Goal: Find specific page/section: Find specific page/section

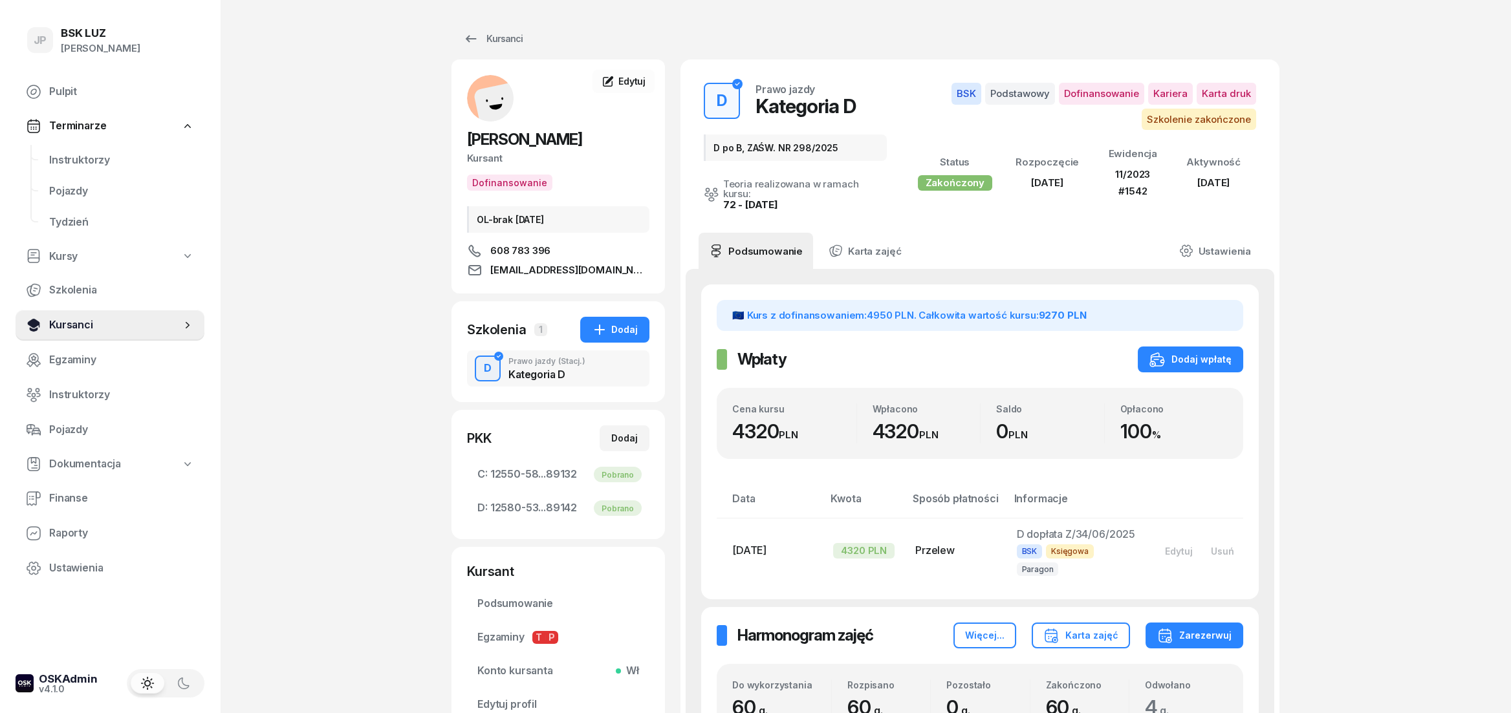
click at [72, 324] on span "Kursanci" at bounding box center [115, 325] width 132 height 17
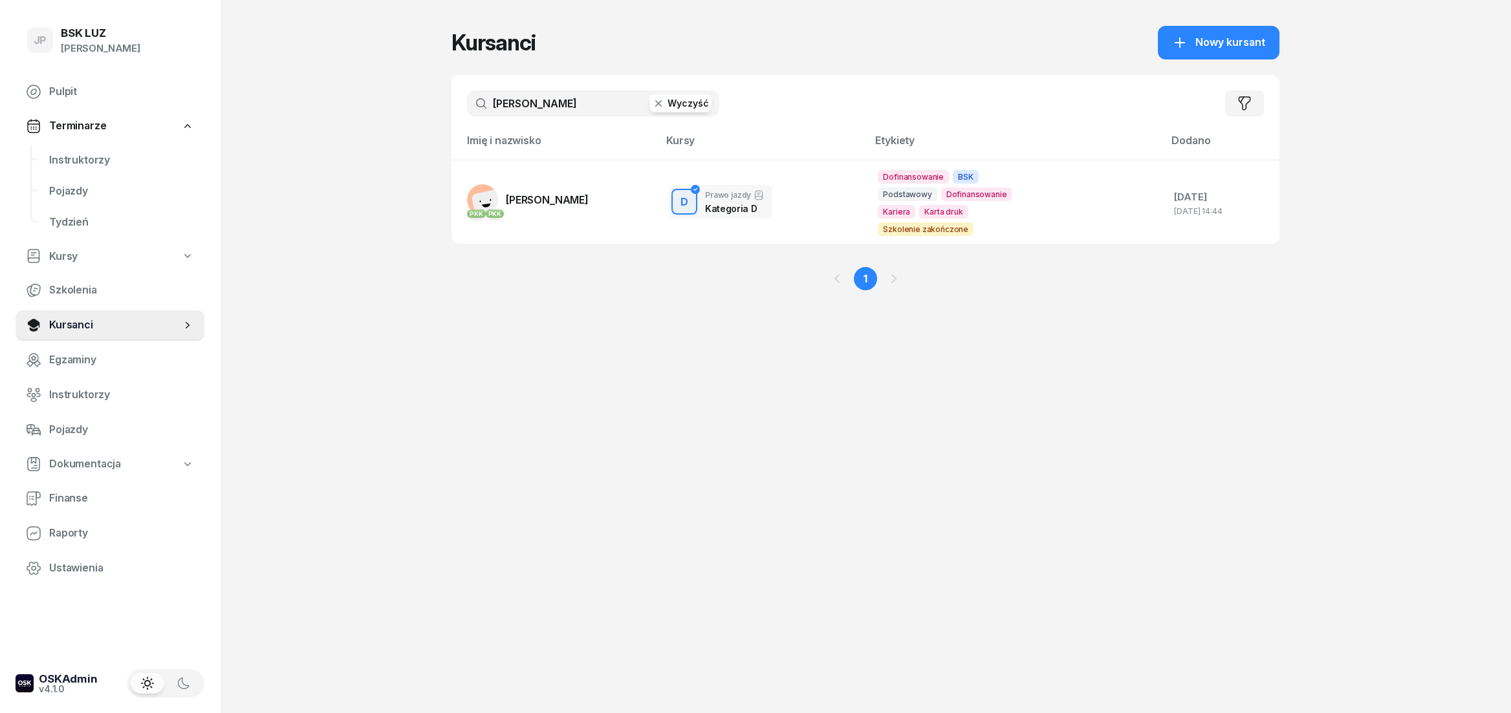
click at [694, 105] on button "Wyczyść" at bounding box center [680, 103] width 62 height 18
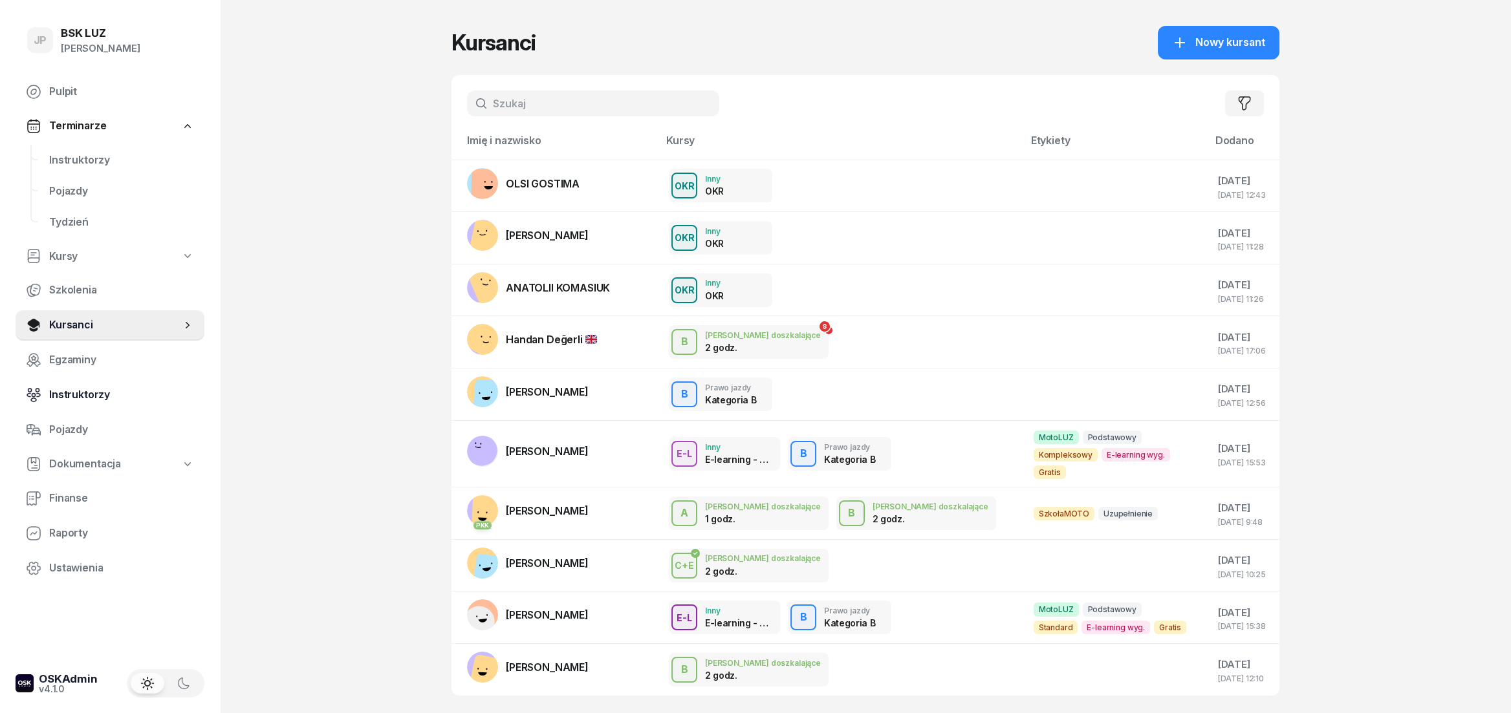
click at [78, 397] on span "Instruktorzy" at bounding box center [121, 395] width 145 height 17
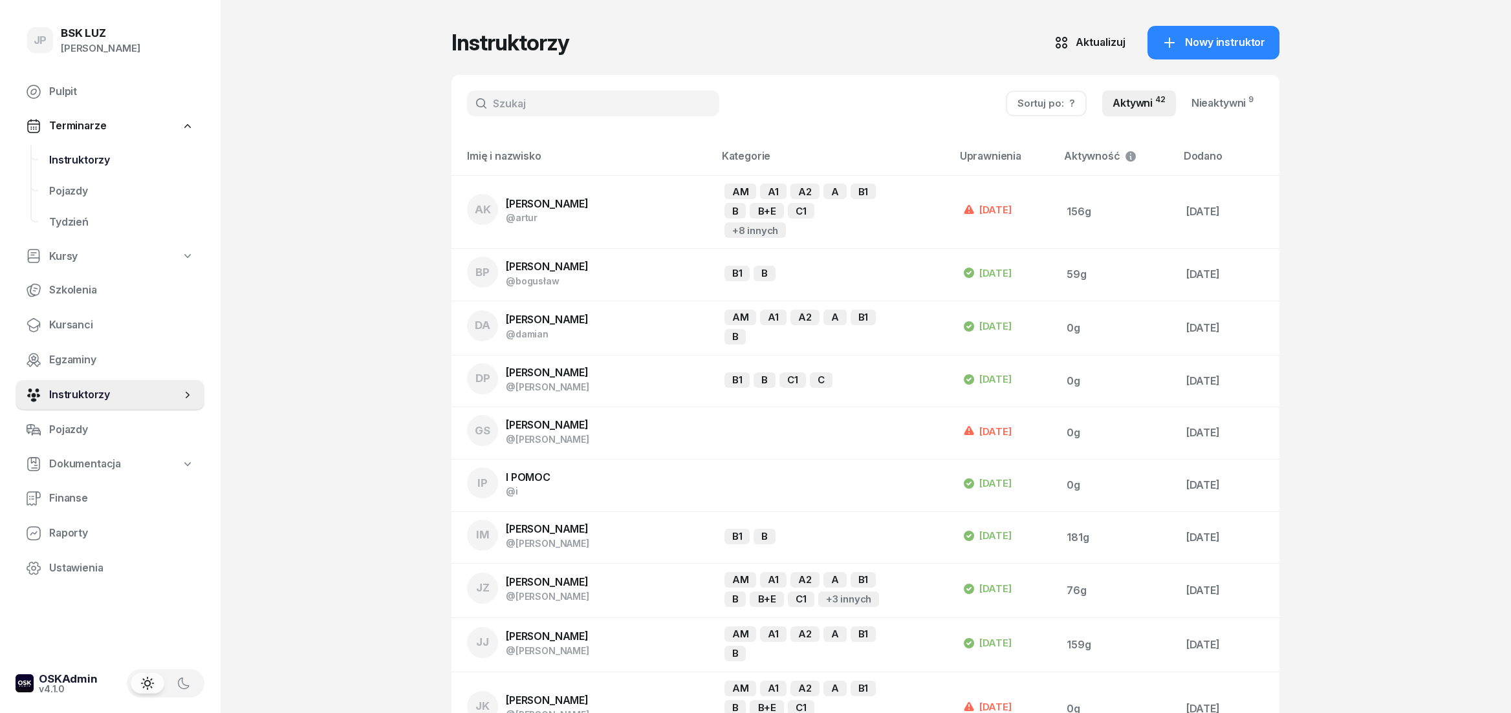
click at [96, 157] on span "Instruktorzy" at bounding box center [121, 160] width 145 height 17
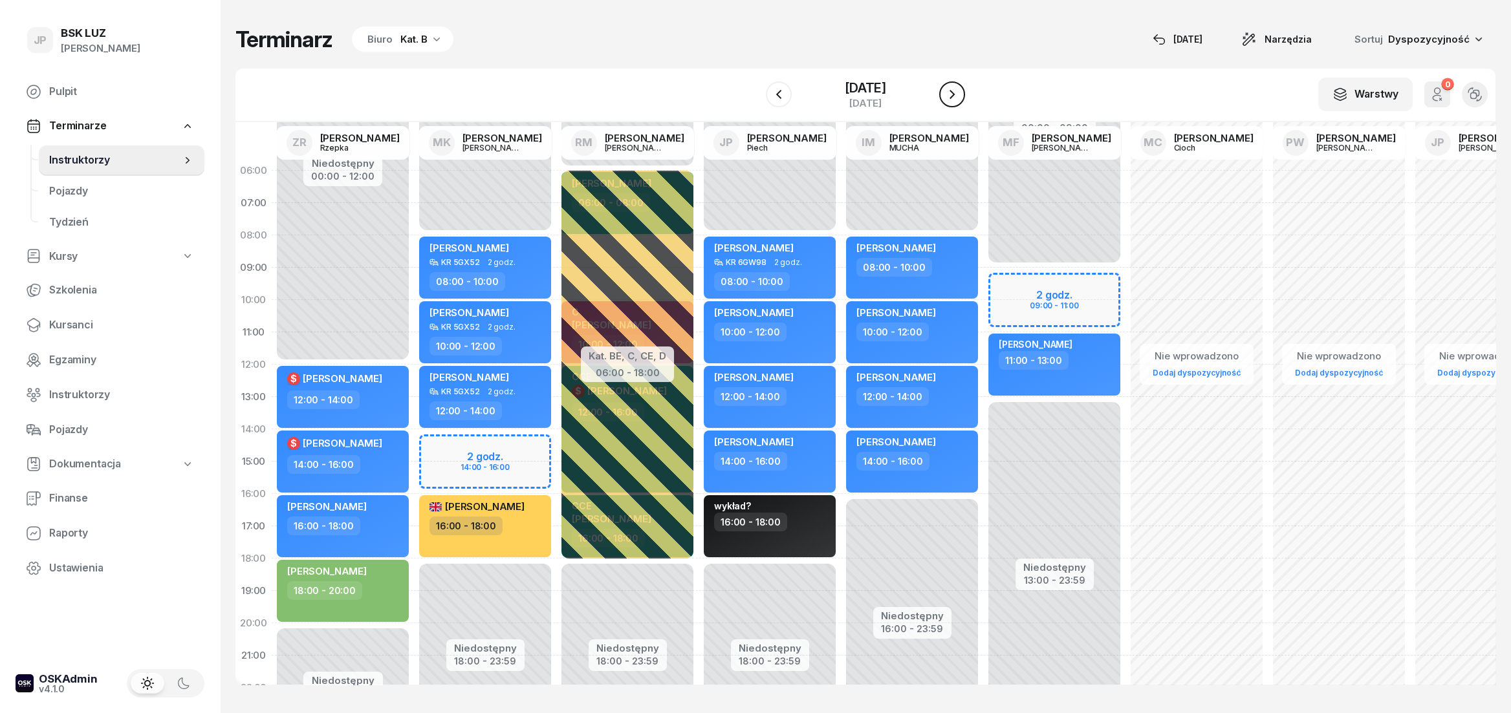
click at [960, 97] on icon "button" at bounding box center [952, 95] width 16 height 16
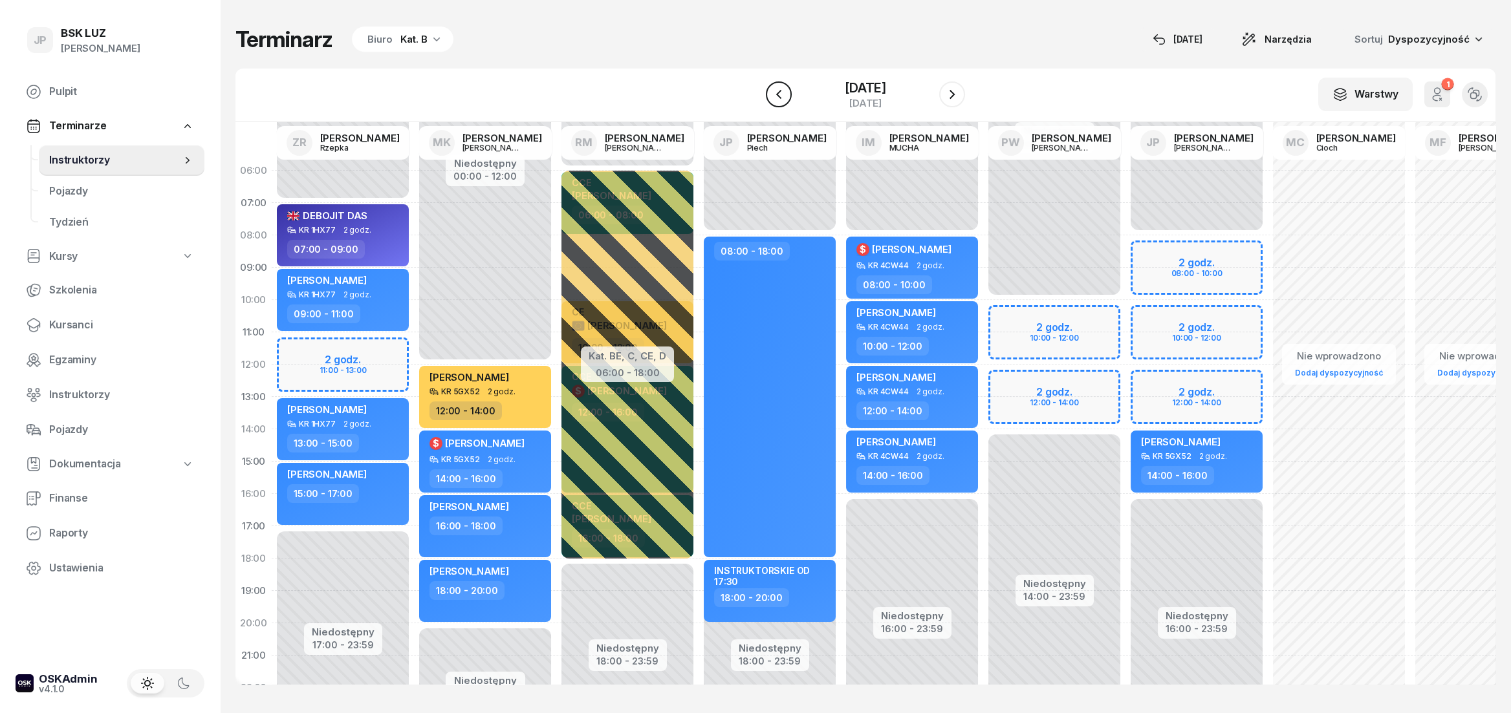
click at [771, 96] on icon "button" at bounding box center [779, 95] width 16 height 16
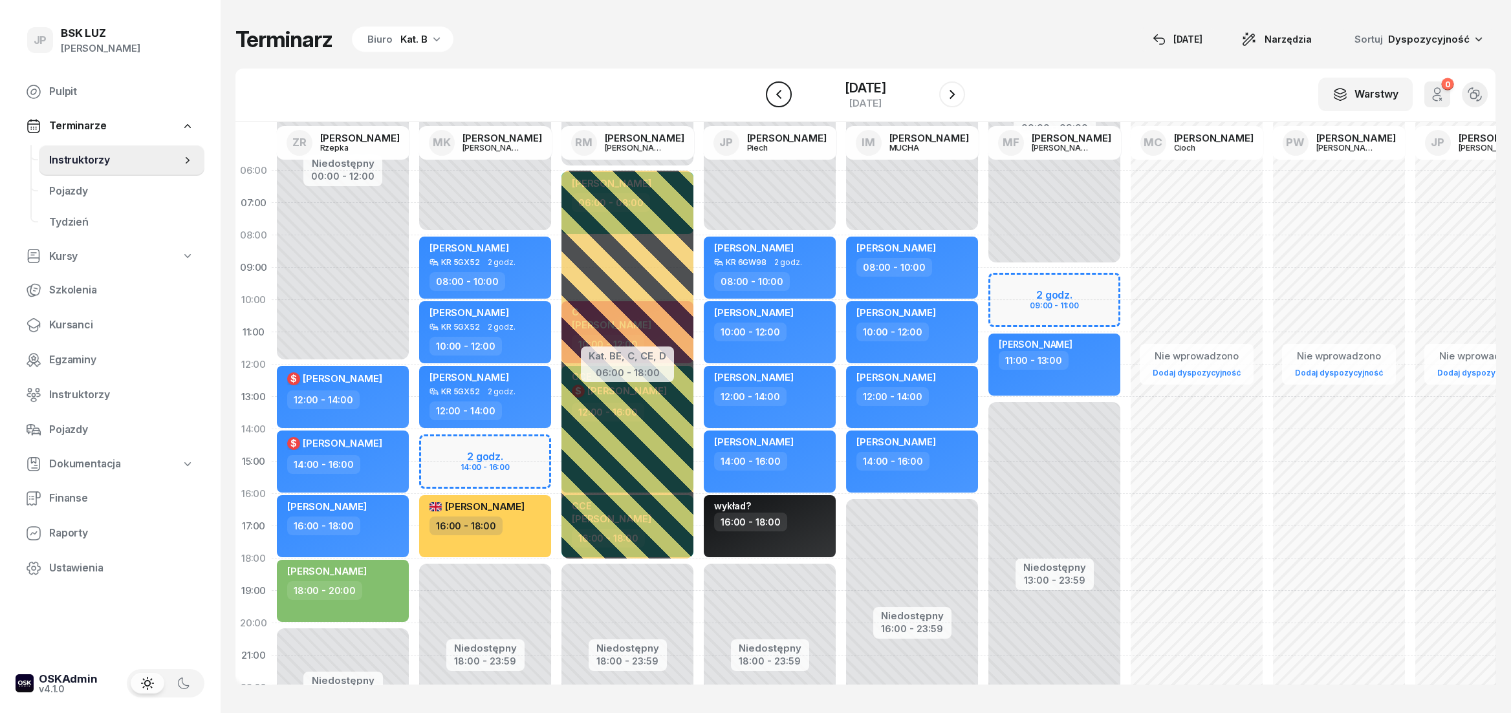
click at [771, 96] on icon "button" at bounding box center [779, 95] width 16 height 16
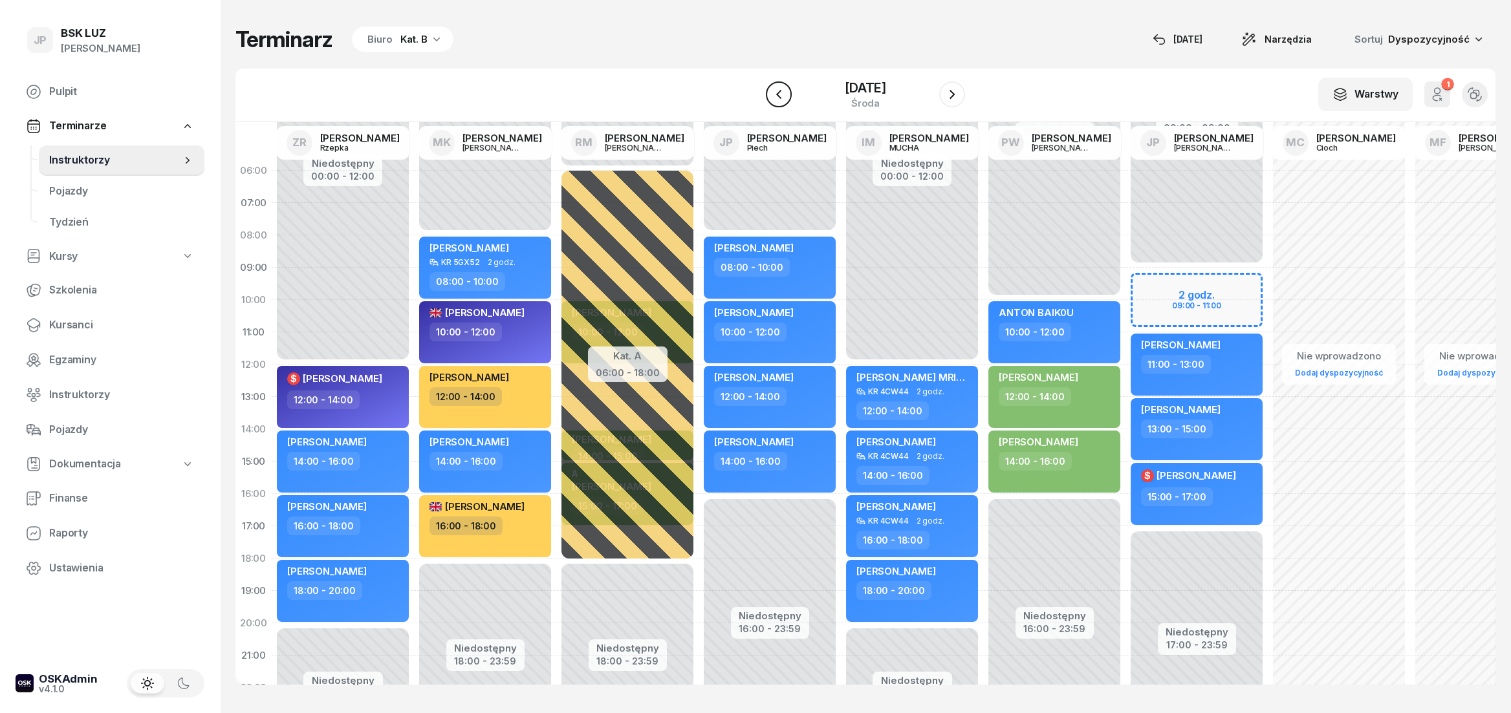
click at [771, 96] on icon "button" at bounding box center [779, 95] width 16 height 16
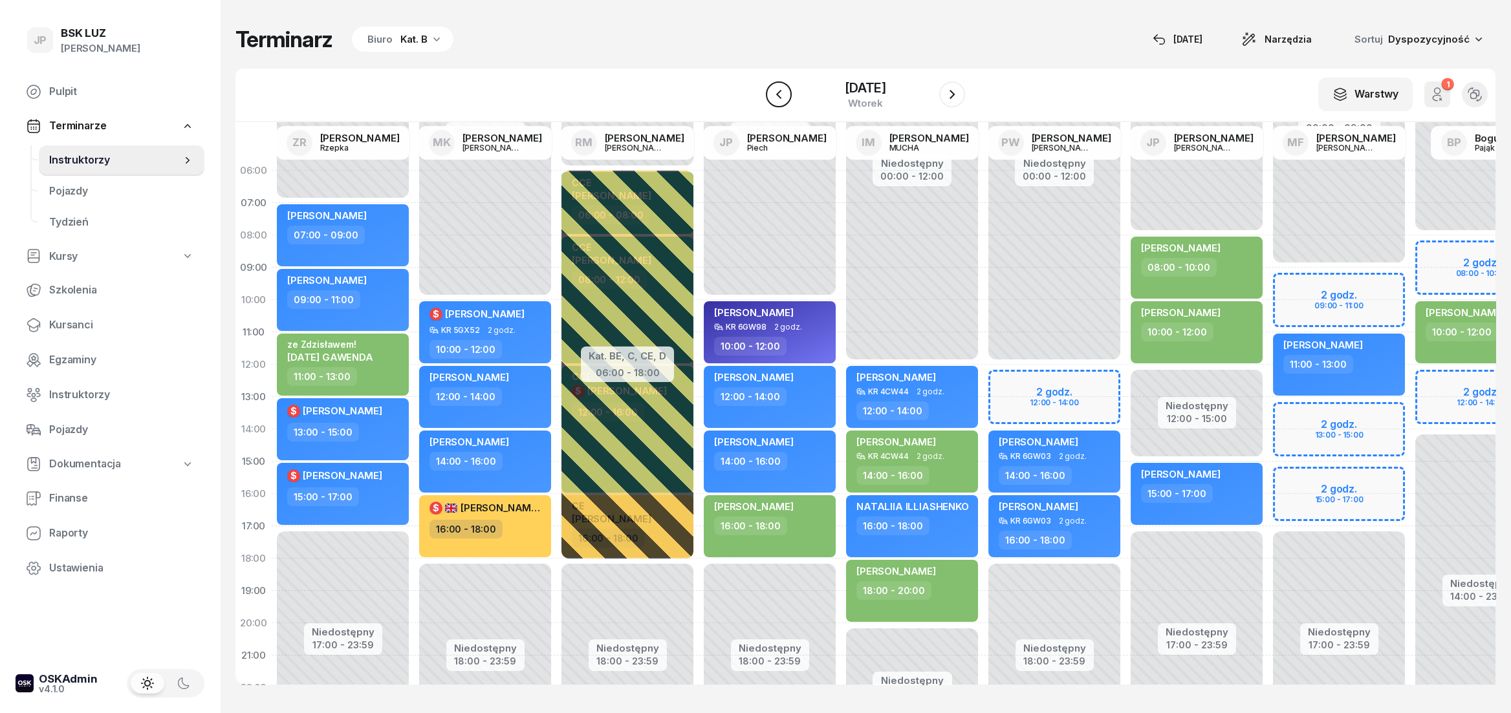
click at [771, 98] on icon "button" at bounding box center [779, 95] width 16 height 16
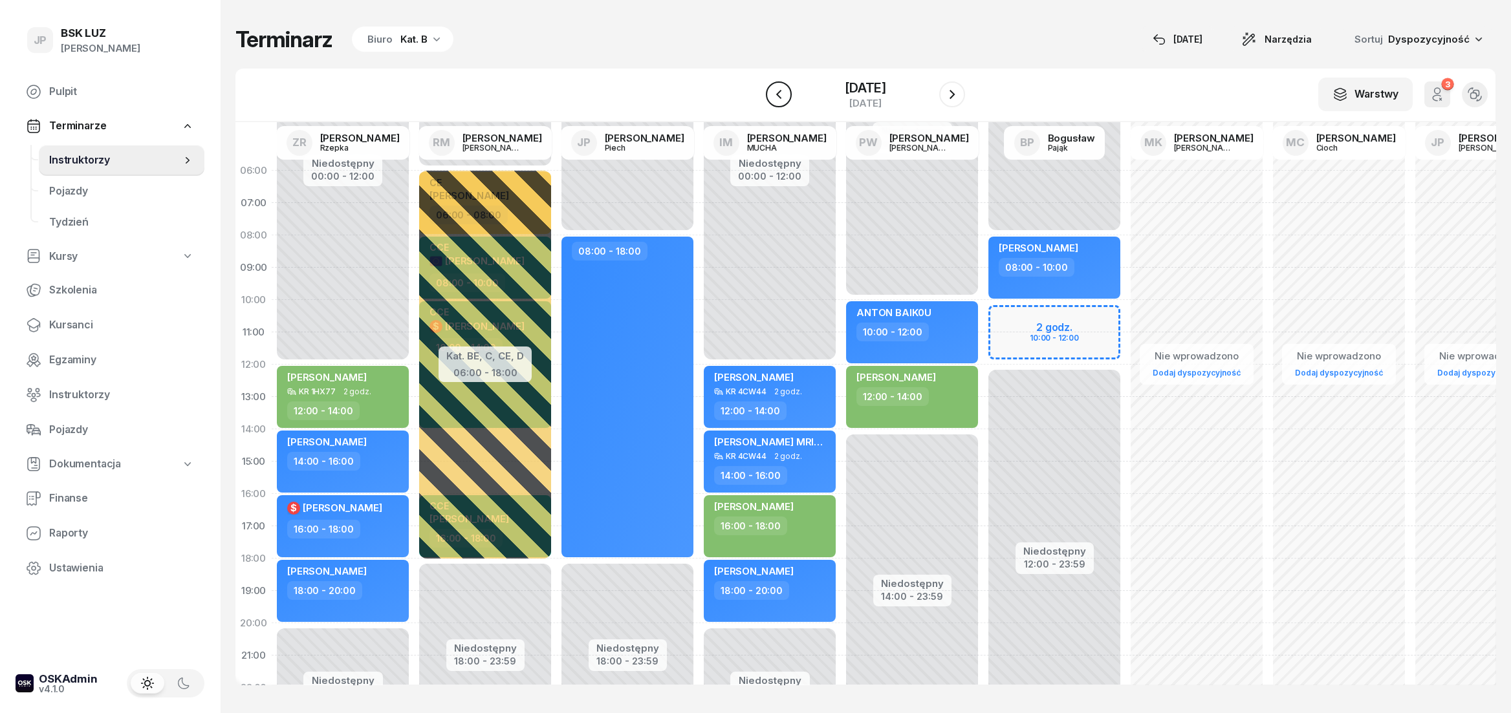
click at [776, 98] on icon "button" at bounding box center [778, 94] width 5 height 9
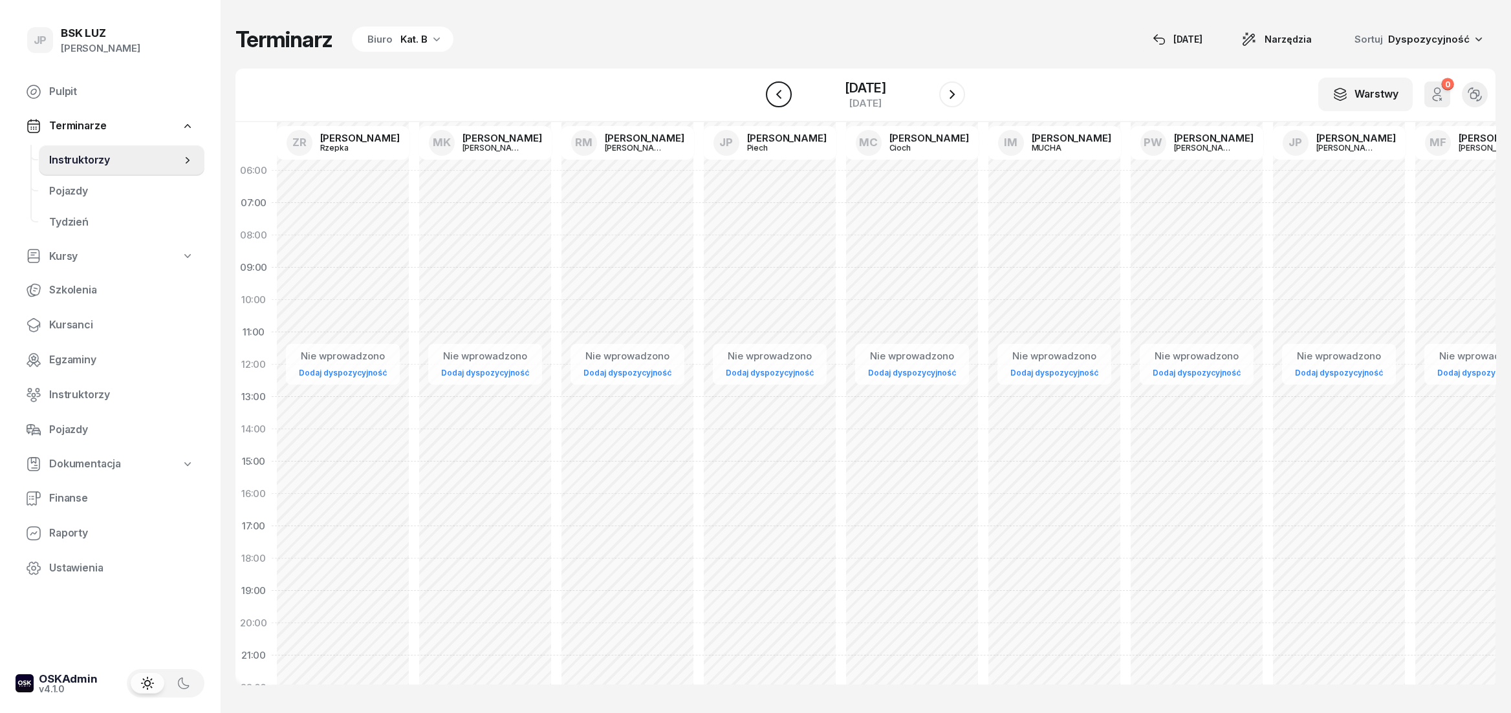
click at [776, 98] on icon "button" at bounding box center [778, 94] width 5 height 9
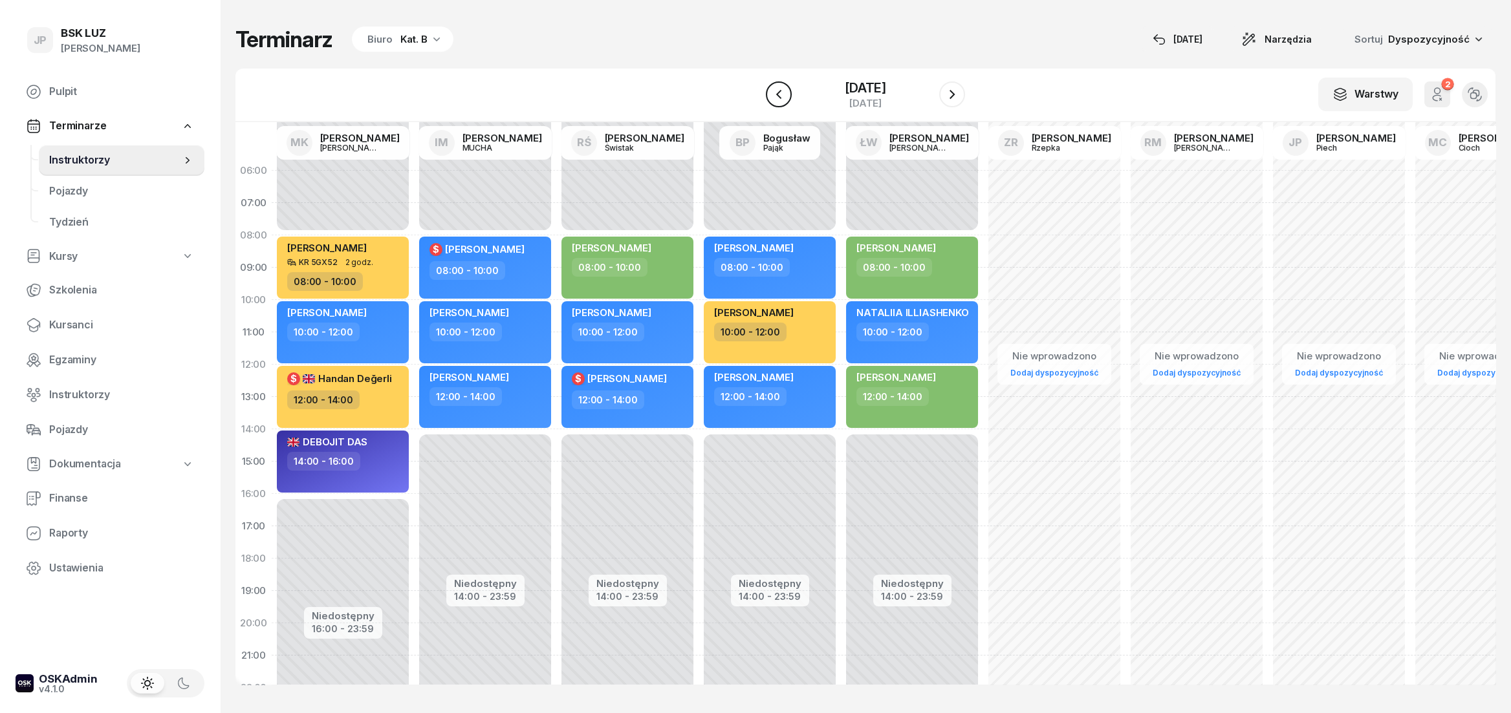
click at [771, 98] on icon "button" at bounding box center [779, 95] width 16 height 16
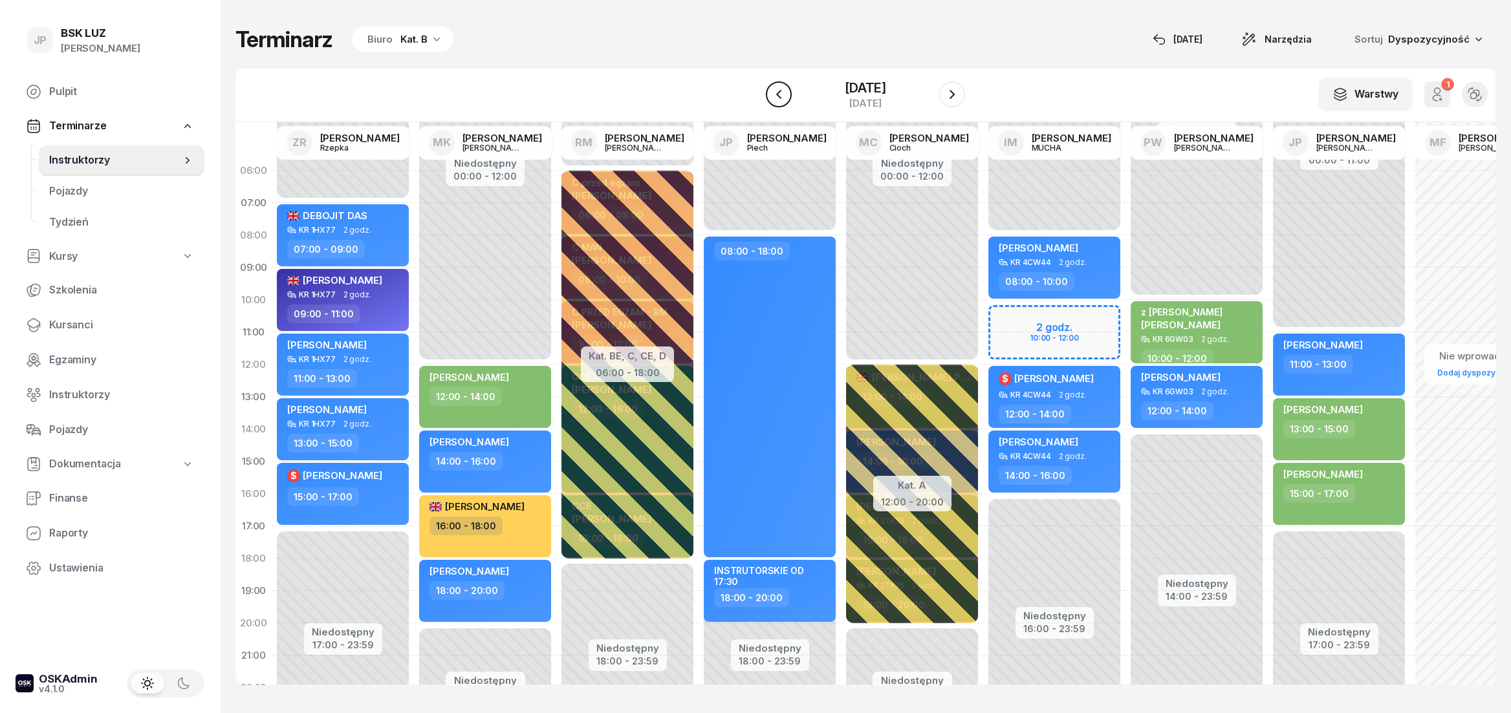
click at [776, 98] on icon "button" at bounding box center [778, 94] width 5 height 9
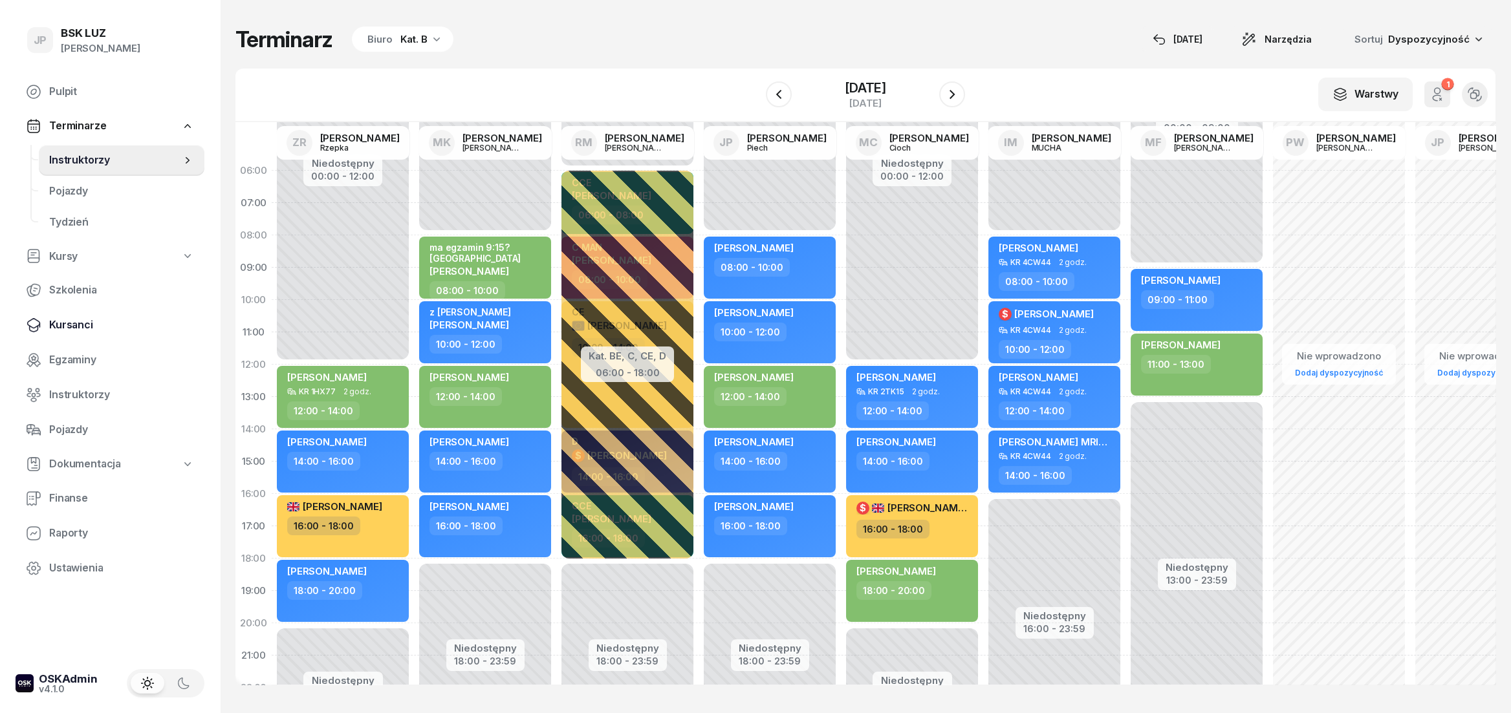
click at [73, 329] on span "Kursanci" at bounding box center [121, 325] width 145 height 17
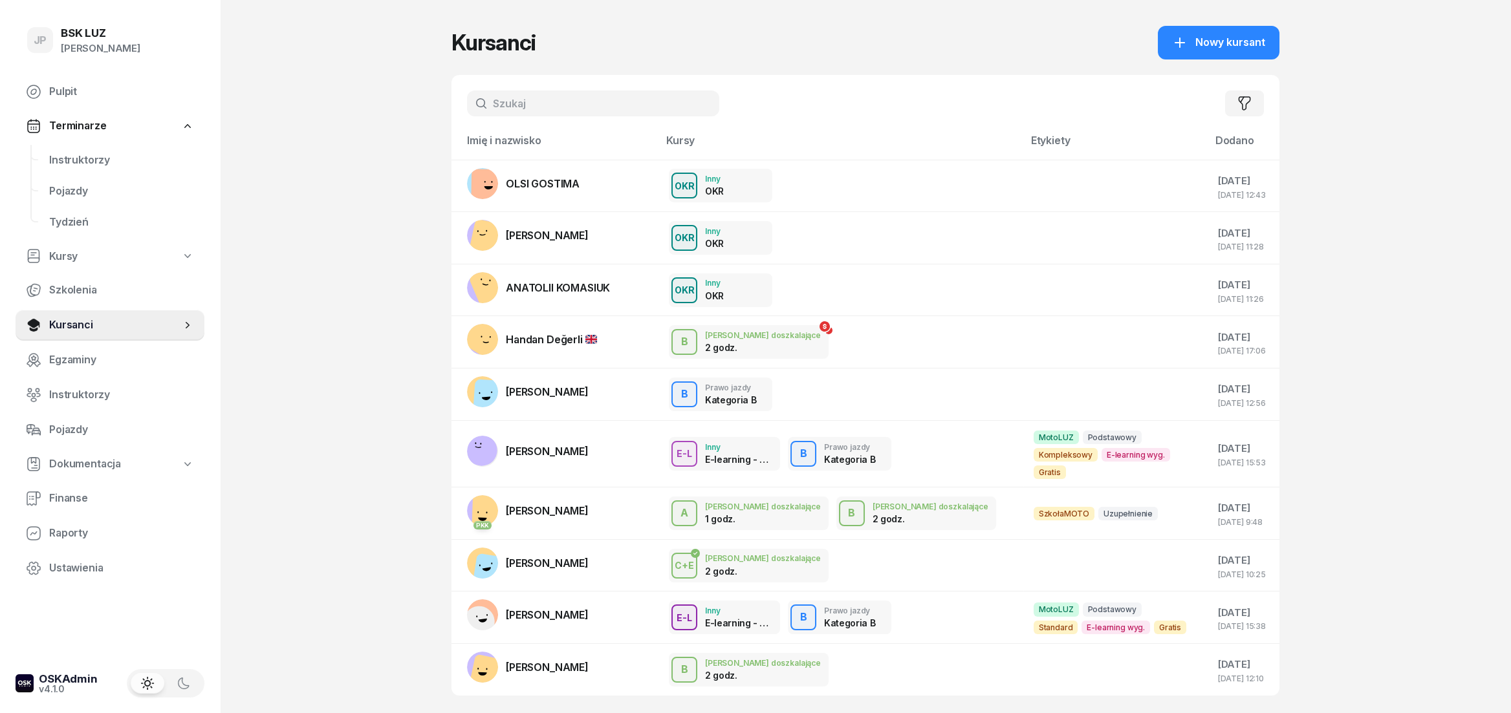
click at [514, 103] on input "text" at bounding box center [593, 104] width 252 height 26
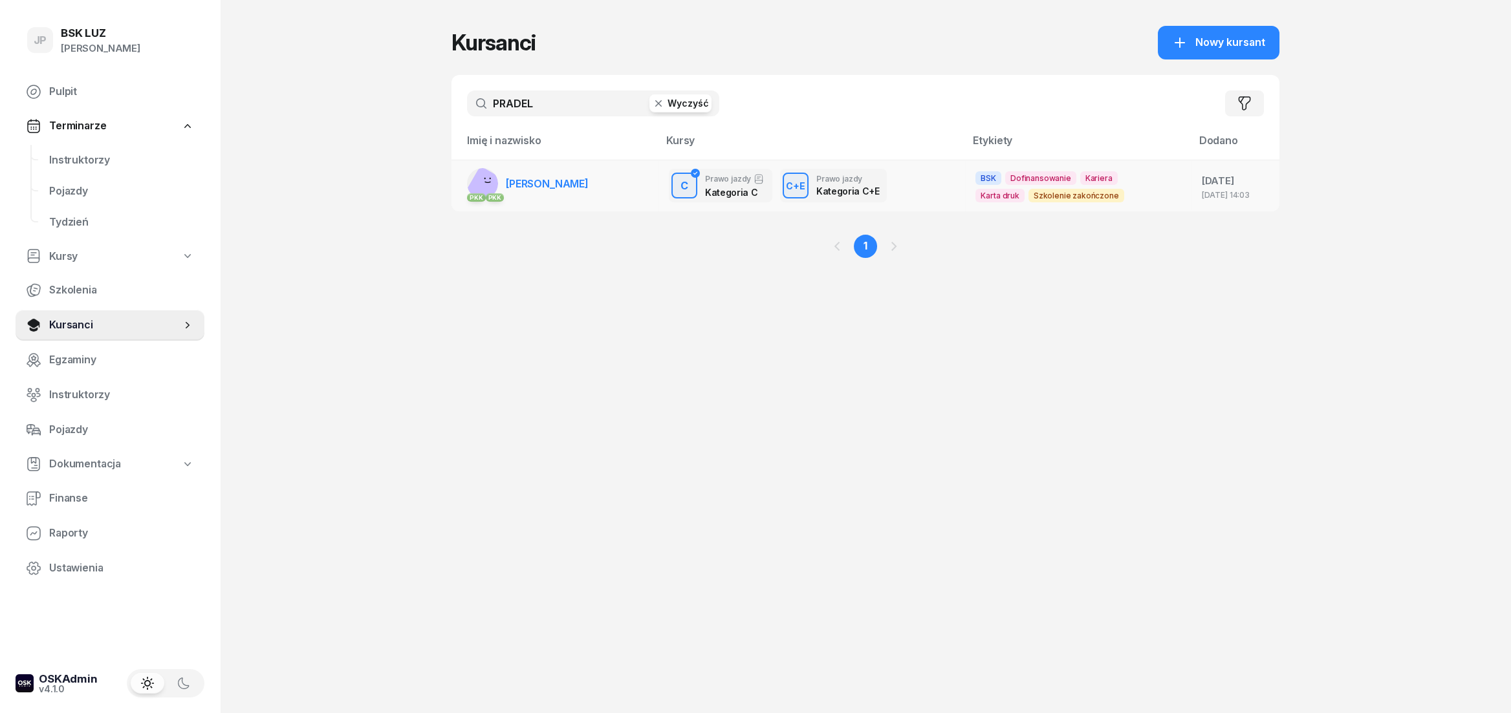
type input "PRADEL"
click at [534, 181] on span "[PERSON_NAME]" at bounding box center [547, 183] width 83 height 13
